Goal: Information Seeking & Learning: Learn about a topic

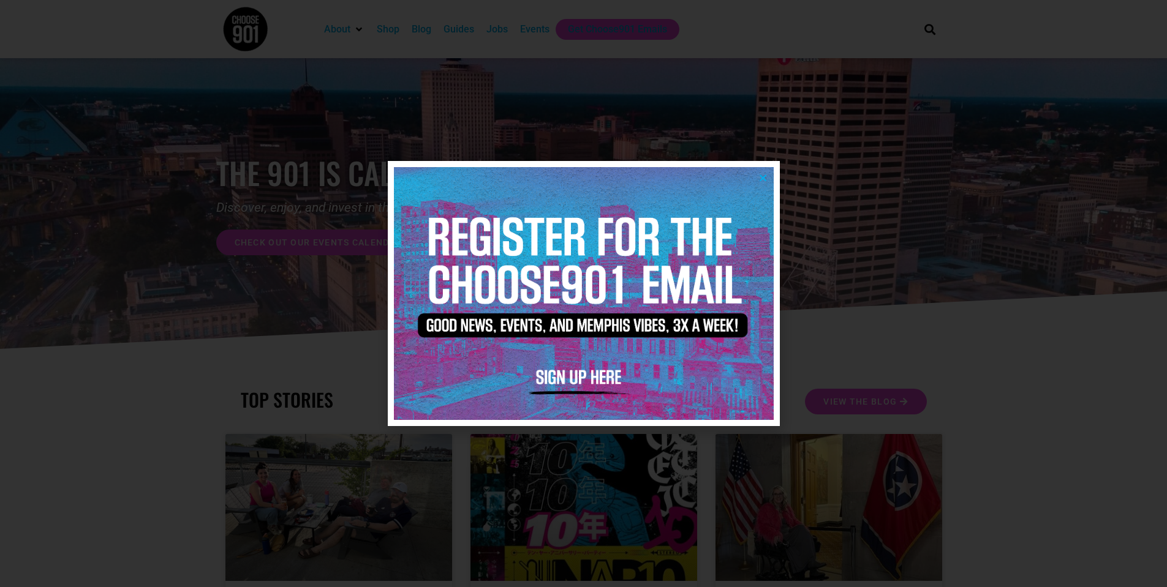
click at [765, 175] on icon "Close" at bounding box center [762, 177] width 9 height 9
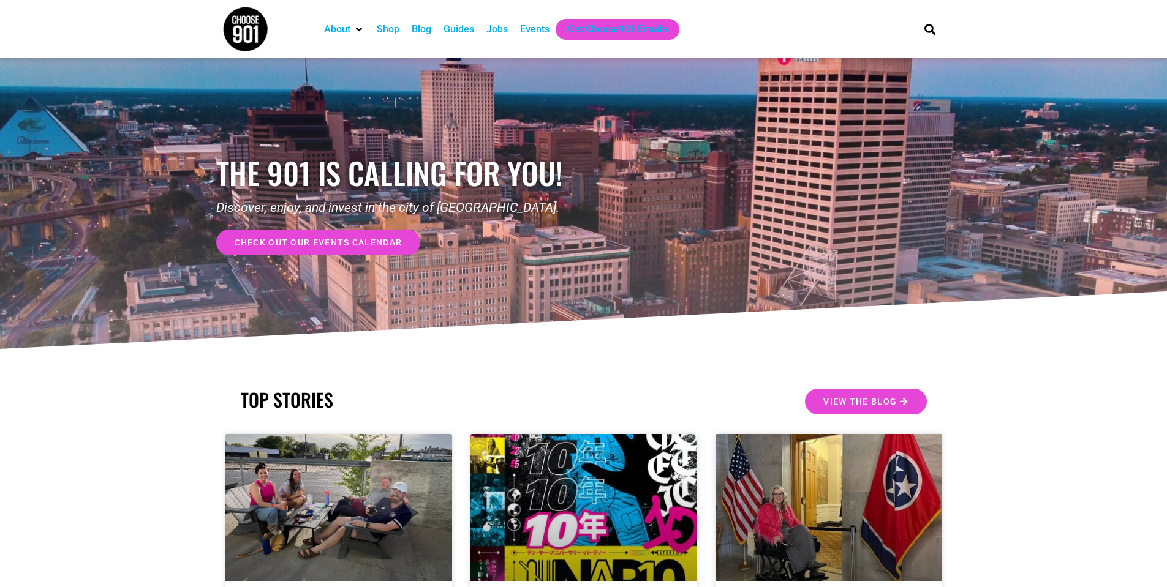
click at [522, 28] on div "Events" at bounding box center [534, 29] width 29 height 15
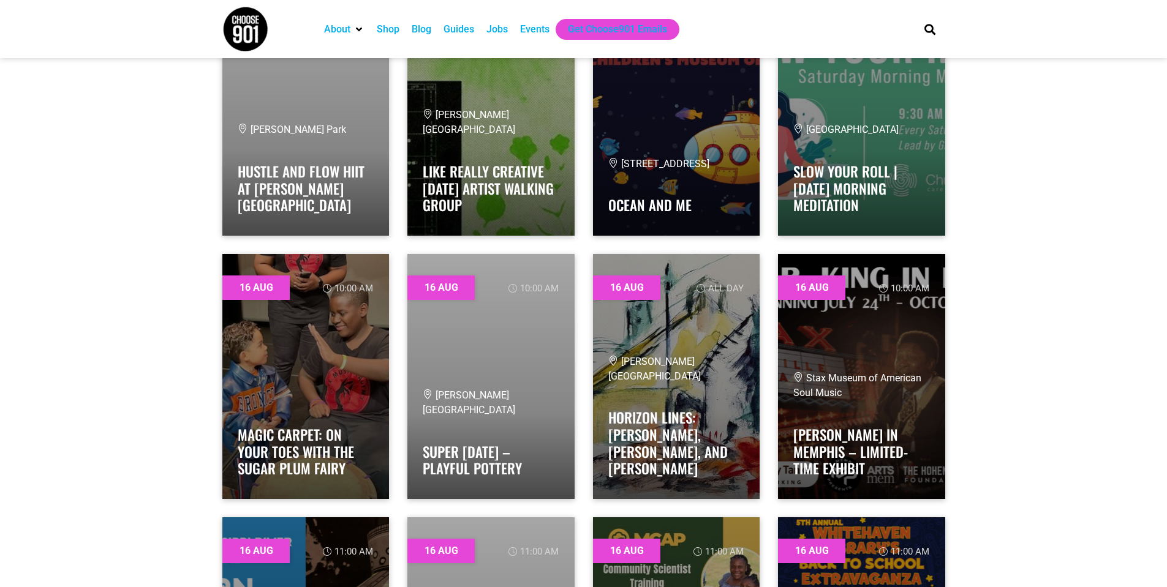
scroll to position [4226, 0]
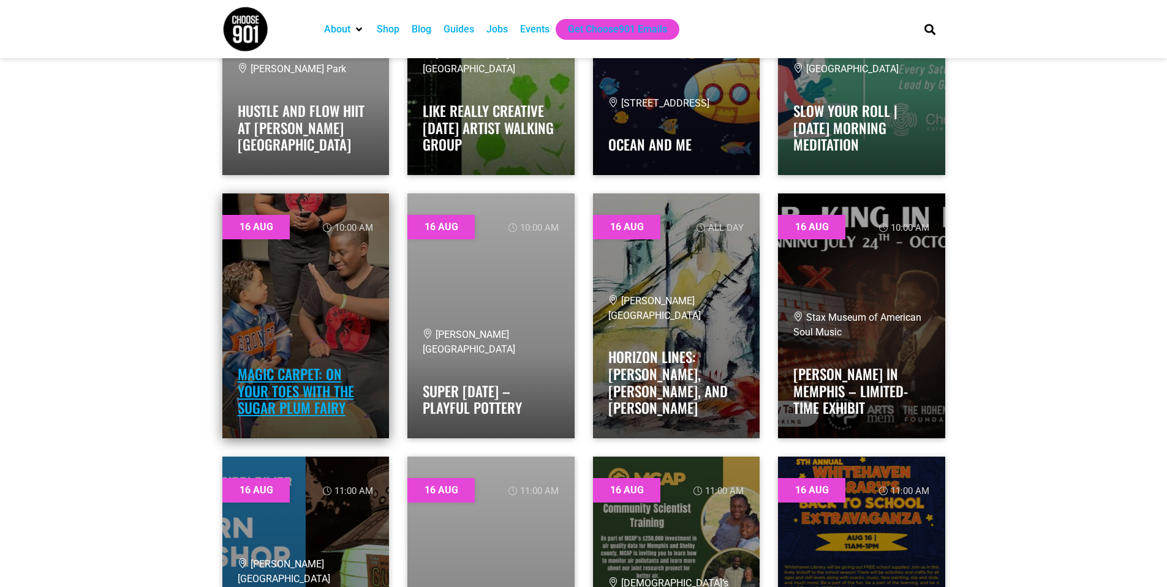
click at [307, 379] on link "Magic Carpet: On Your Toes with the Sugar Plum Fairy" at bounding box center [296, 391] width 116 height 55
click at [334, 411] on link "Magic Carpet: On Your Toes with the Sugar Plum Fairy" at bounding box center [296, 391] width 116 height 55
click at [304, 328] on link at bounding box center [305, 316] width 167 height 245
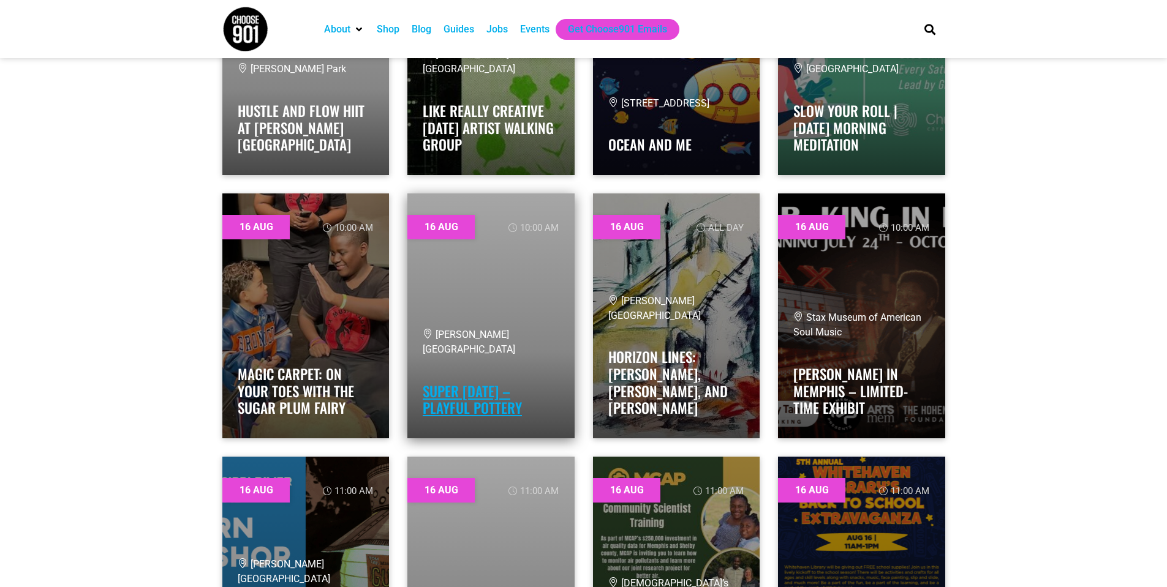
click at [482, 388] on link "Super Saturday – Playful Pottery" at bounding box center [472, 400] width 99 height 38
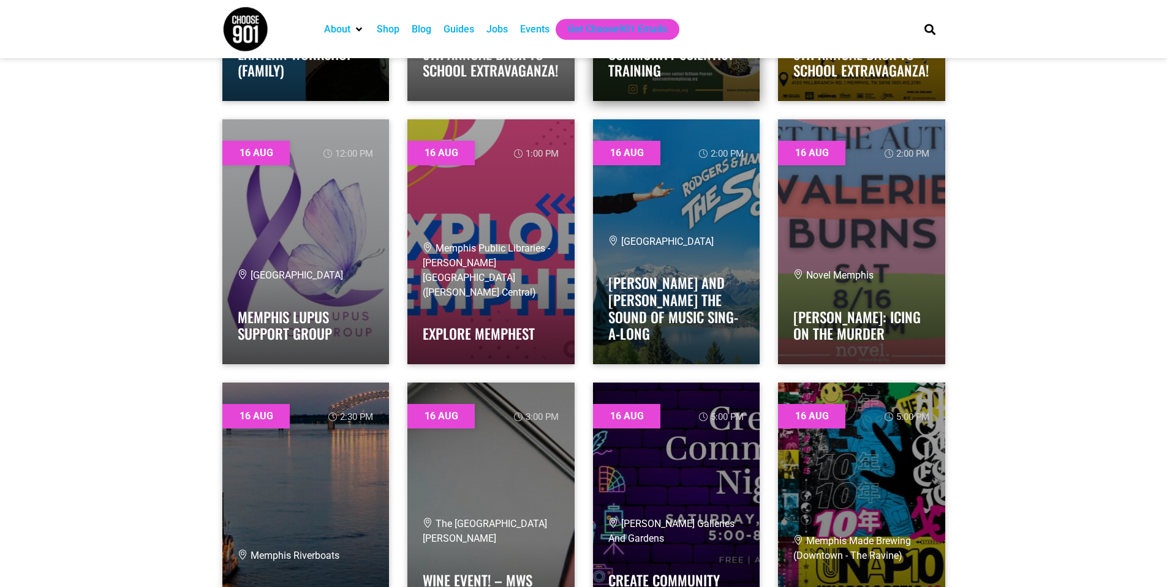
scroll to position [4900, 0]
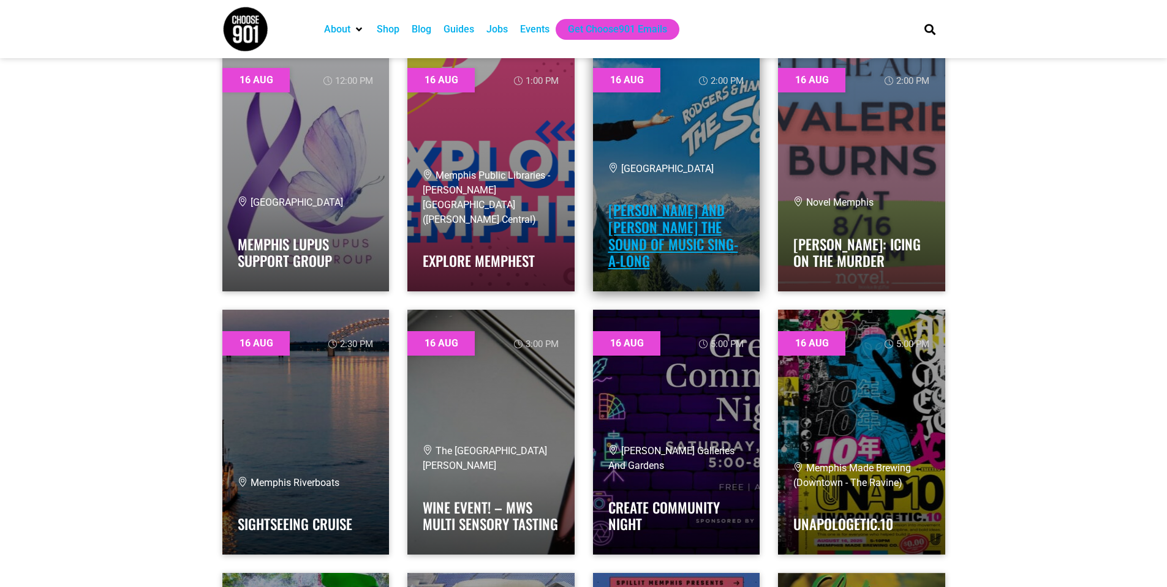
click at [617, 250] on link "Rodgers and Hammerstein’s The Sound of Music Sing-A-Long" at bounding box center [673, 236] width 130 height 72
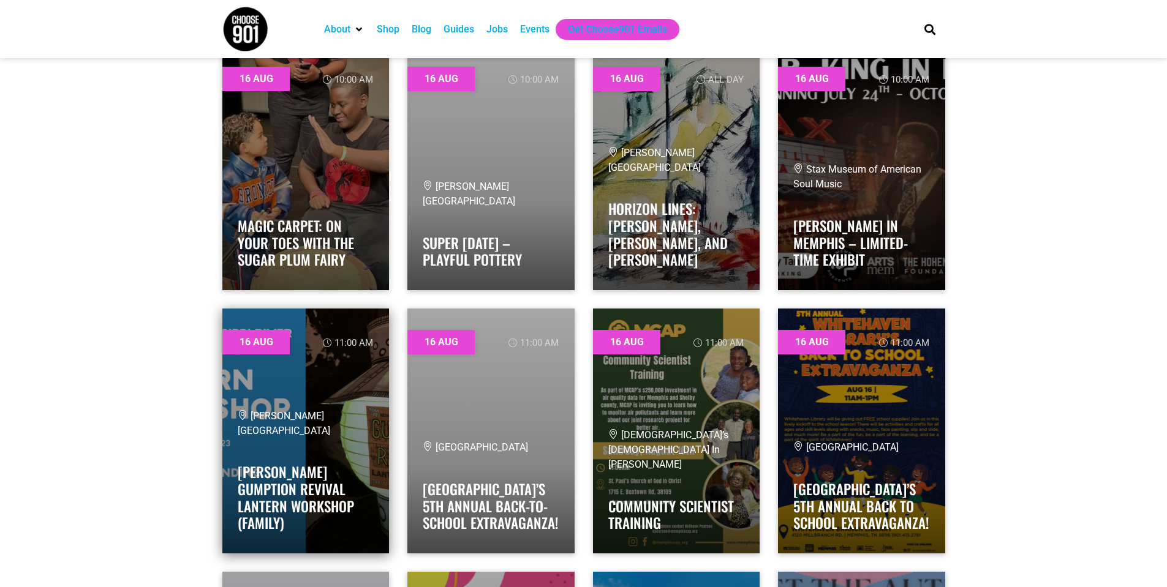
scroll to position [4349, 0]
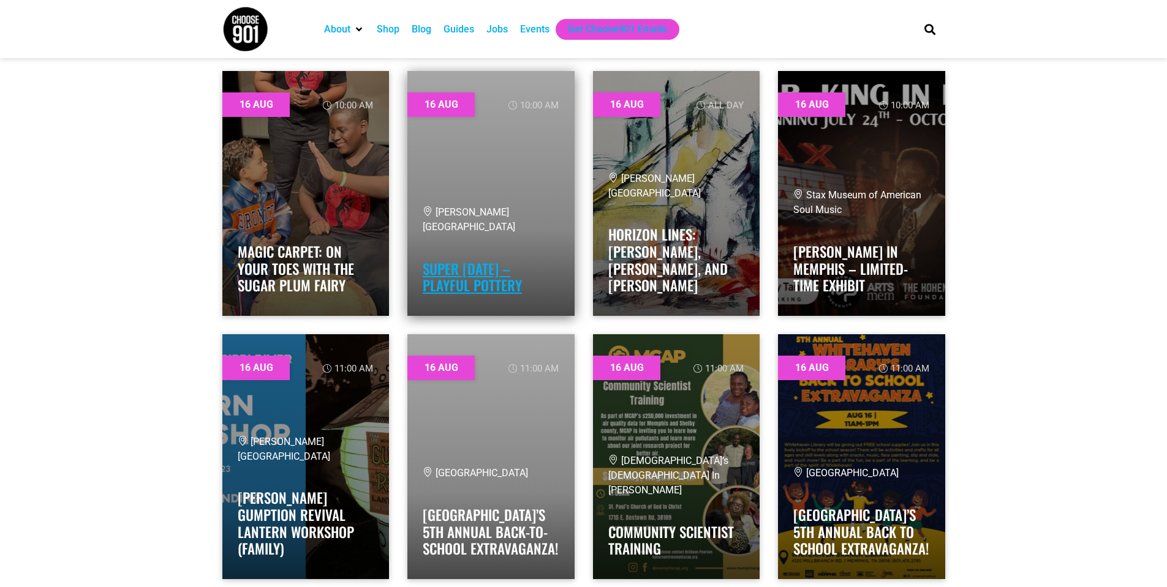
click at [505, 263] on link "Super [DATE] – Playful Pottery" at bounding box center [472, 277] width 99 height 38
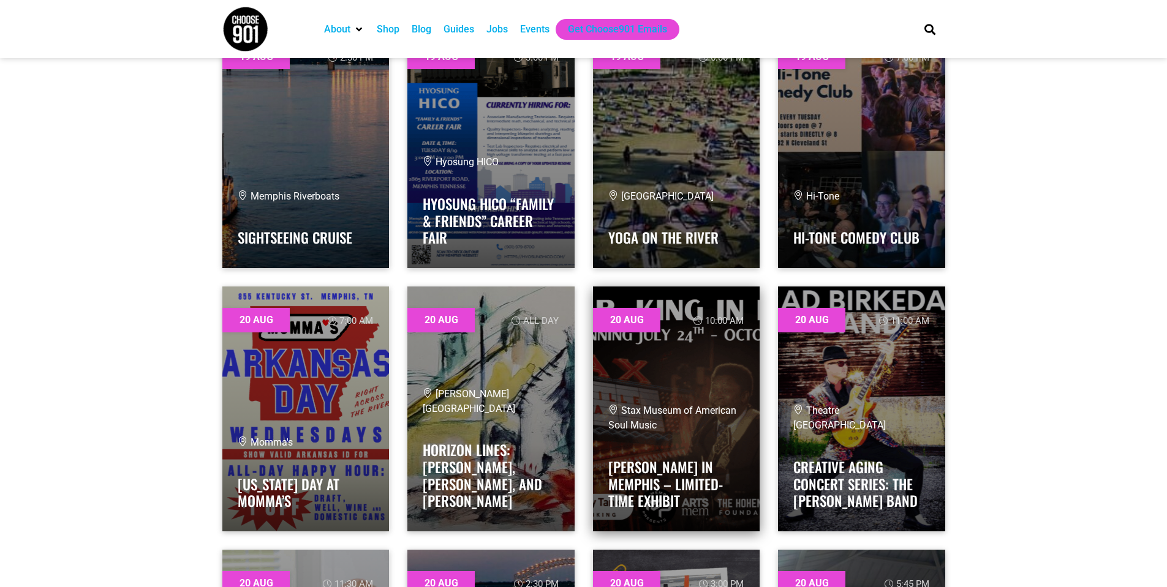
scroll to position [8085, 0]
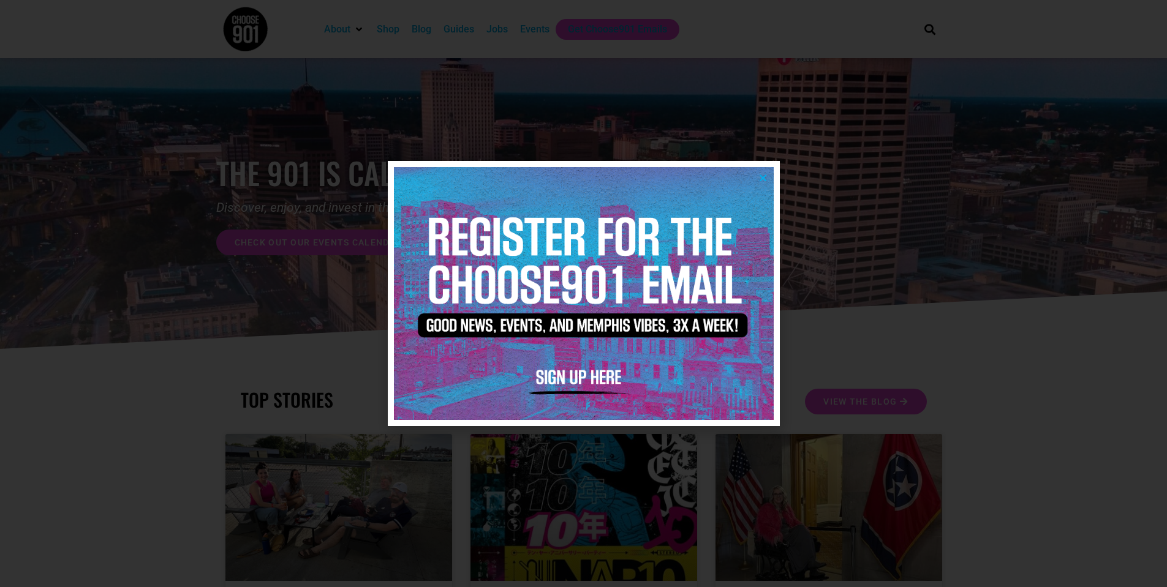
click at [761, 182] on icon "Close" at bounding box center [762, 177] width 9 height 9
